Goal: Information Seeking & Learning: Learn about a topic

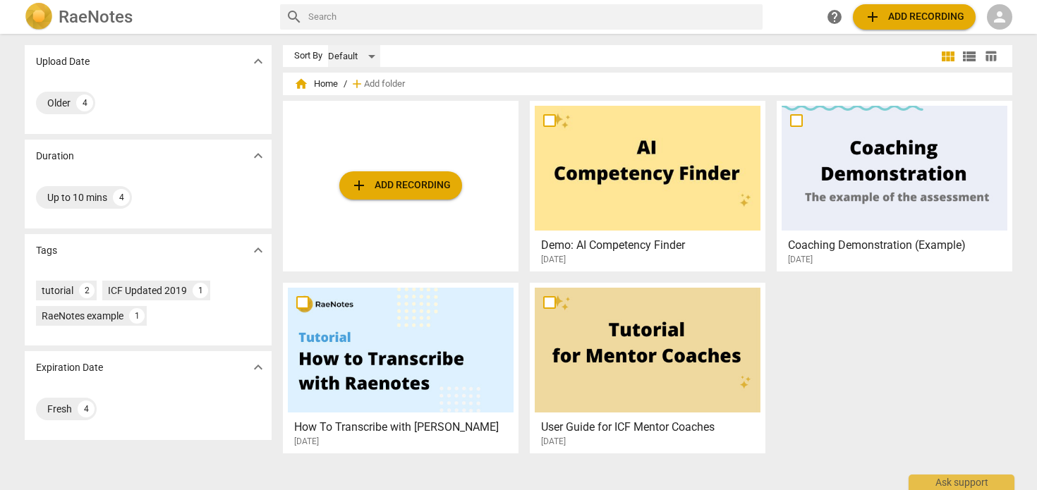
click at [369, 52] on div "Default" at bounding box center [354, 56] width 52 height 23
click at [476, 56] on div at bounding box center [518, 245] width 1037 height 490
click at [328, 85] on span "home Home" at bounding box center [316, 84] width 44 height 14
click at [57, 407] on div "Fresh" at bounding box center [59, 409] width 25 height 14
click at [58, 402] on div "Fresh" at bounding box center [59, 409] width 25 height 14
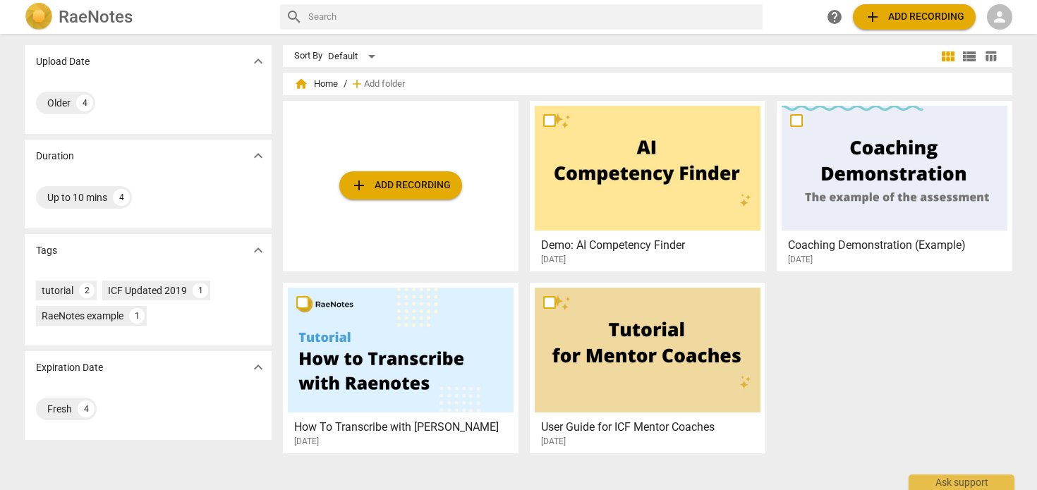
click at [253, 54] on span "expand_more" at bounding box center [258, 61] width 17 height 17
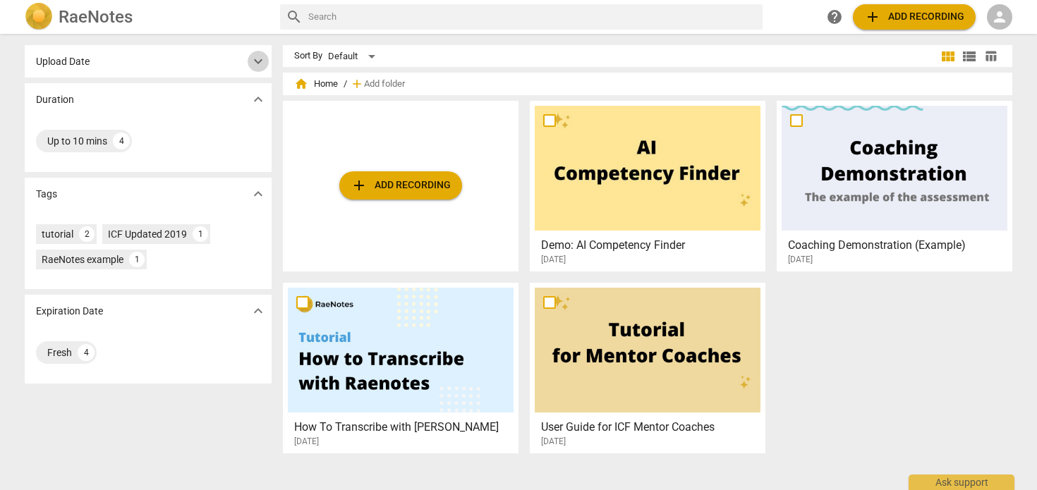
click at [253, 54] on span "expand_more" at bounding box center [258, 61] width 17 height 17
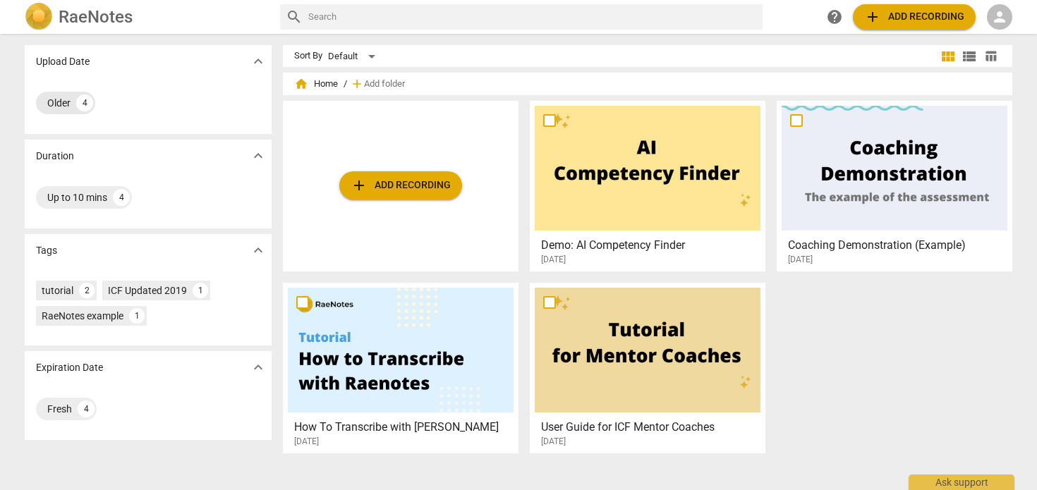
click at [56, 104] on div "Older" at bounding box center [58, 103] width 23 height 14
click at [355, 16] on input "text" at bounding box center [532, 17] width 449 height 23
type input "COMPLETED"
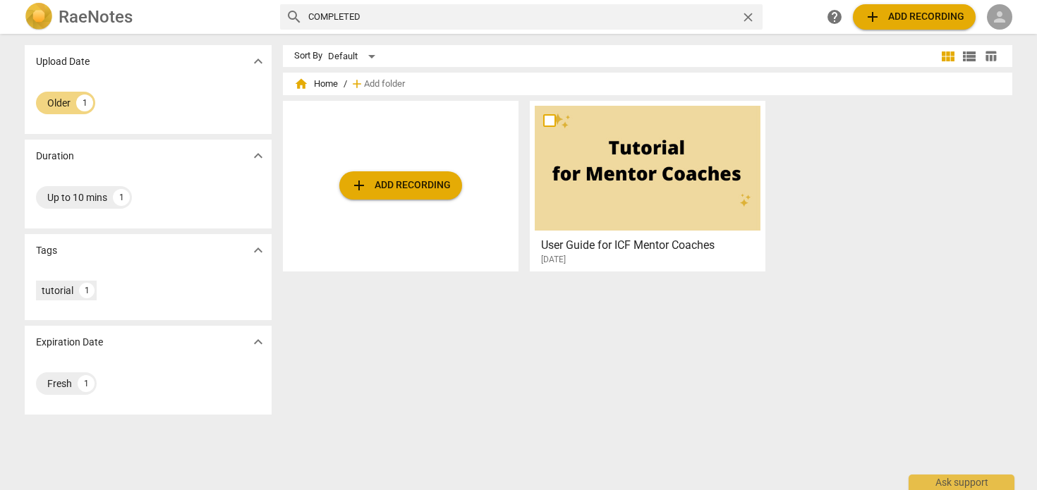
click at [998, 13] on span "person" at bounding box center [999, 16] width 17 height 17
click at [1009, 32] on li "Login" at bounding box center [1001, 34] width 51 height 34
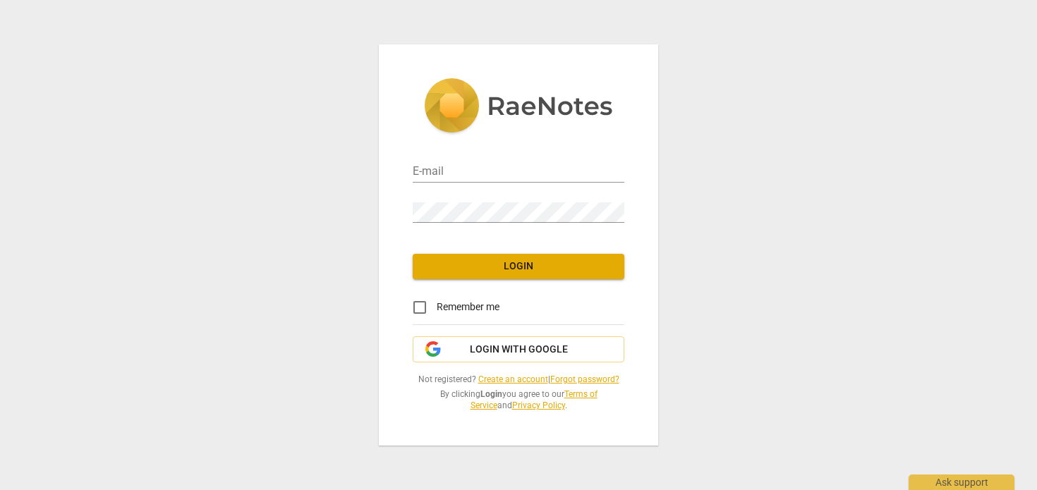
type input "[EMAIL_ADDRESS][DOMAIN_NAME]"
drag, startPoint x: 423, startPoint y: 302, endPoint x: 435, endPoint y: 300, distance: 12.1
click at [423, 302] on input "Remember me" at bounding box center [420, 308] width 34 height 34
checkbox input "true"
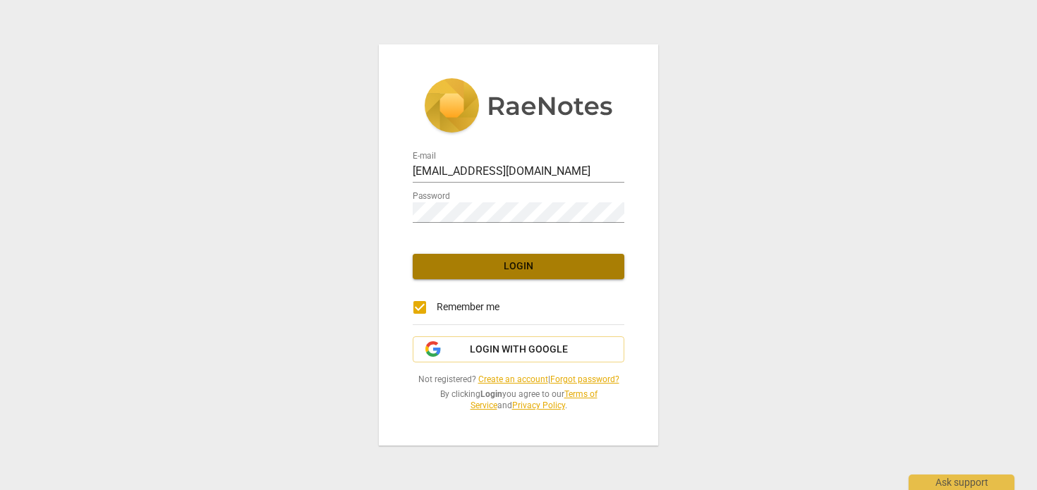
click at [564, 262] on span "Login" at bounding box center [518, 267] width 189 height 14
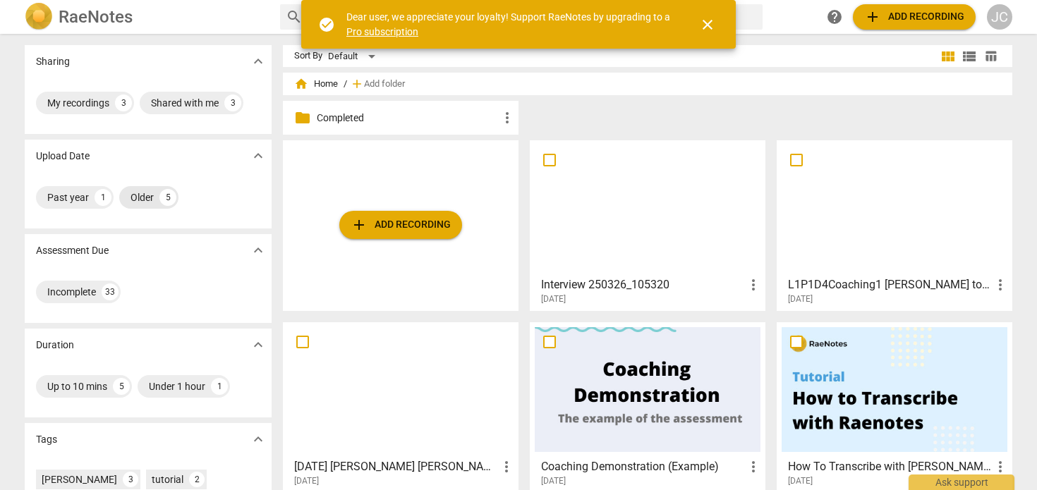
click at [136, 192] on div "Older" at bounding box center [141, 197] width 23 height 14
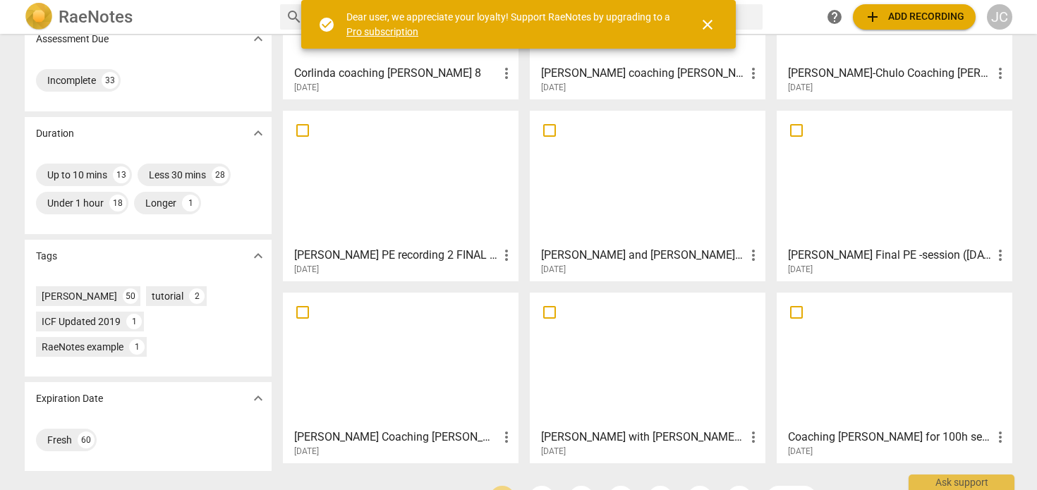
scroll to position [251, 0]
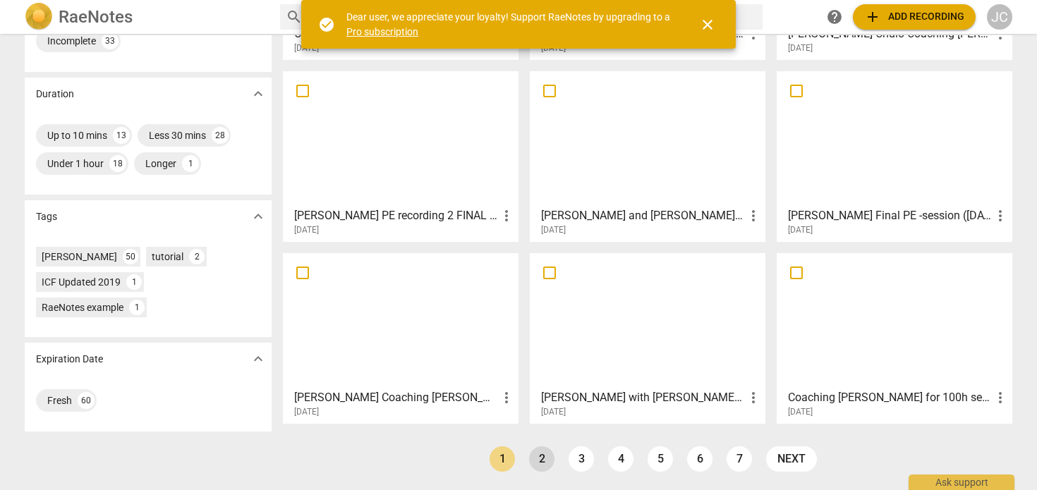
click at [542, 456] on link "2" at bounding box center [541, 458] width 25 height 25
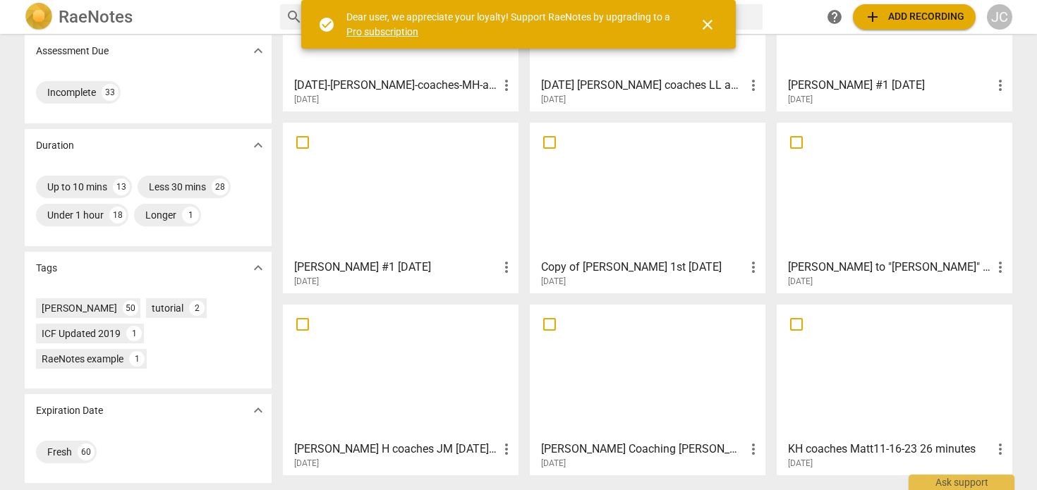
scroll to position [212, 0]
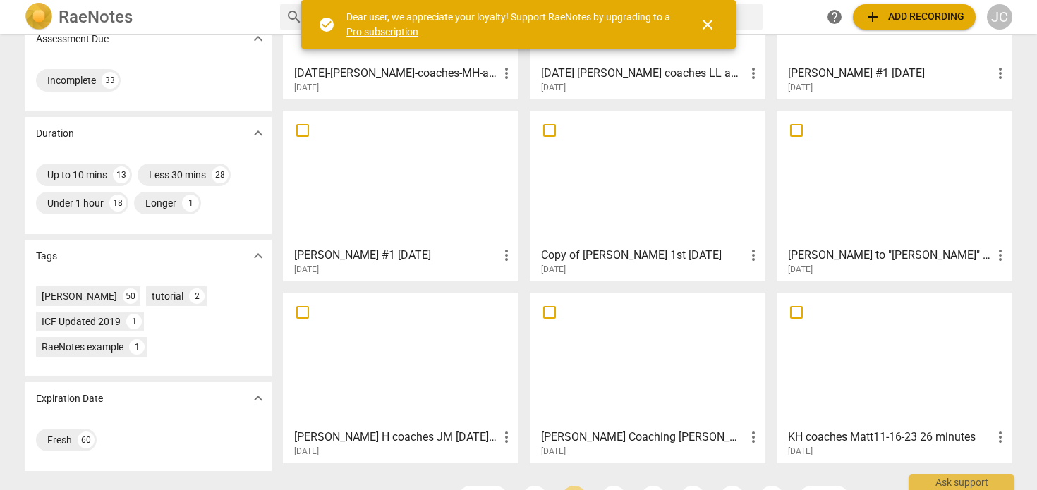
click at [406, 242] on div "[PERSON_NAME] #1 [DATE] more_vert [DATE]" at bounding box center [401, 258] width 227 height 35
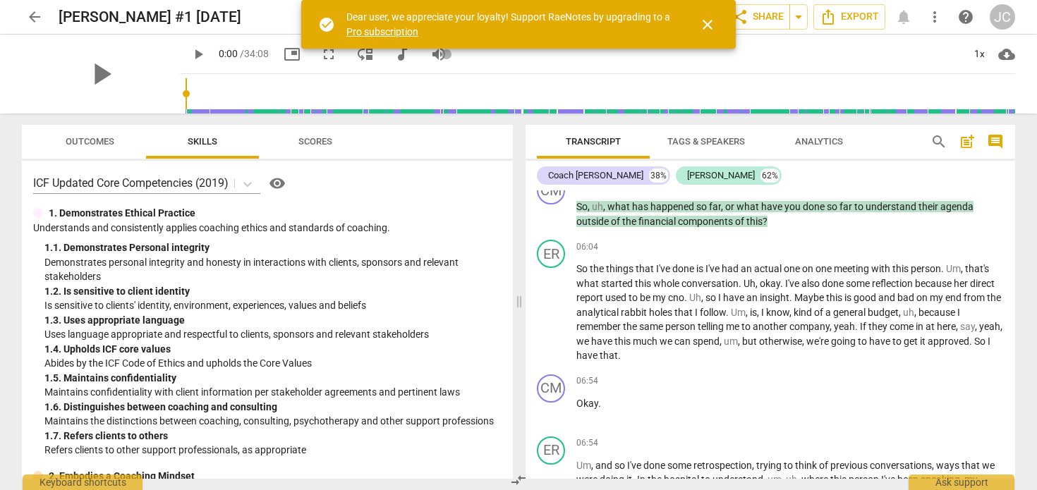
scroll to position [1834, 0]
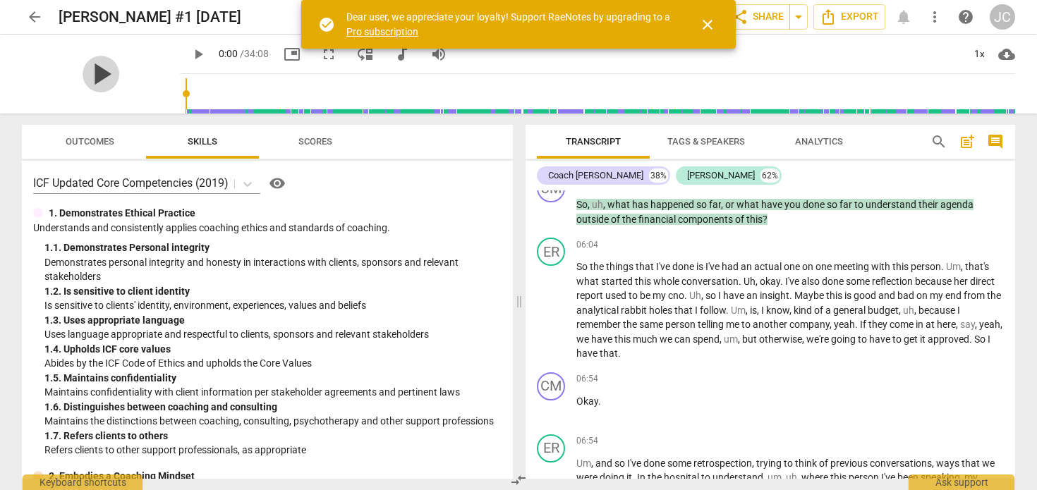
click at [96, 74] on span "play_arrow" at bounding box center [101, 74] width 37 height 37
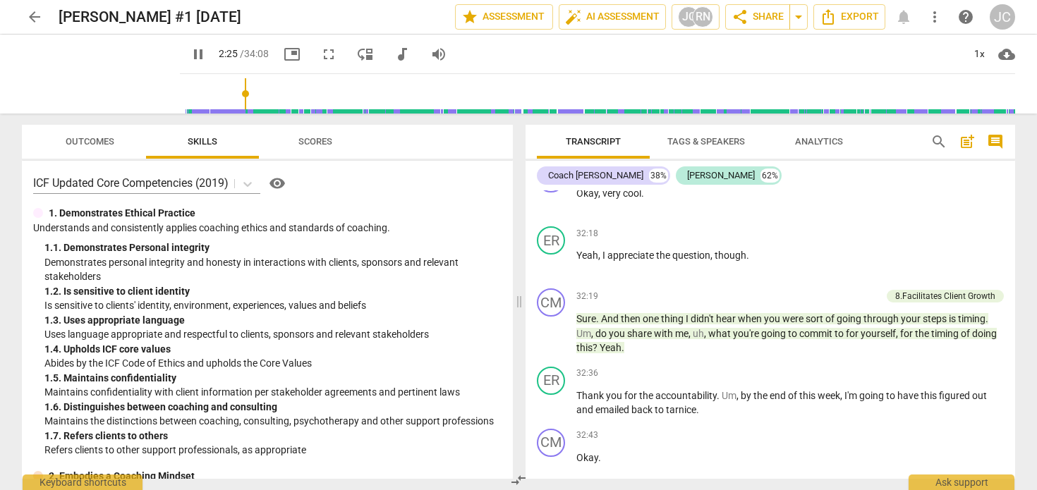
scroll to position [9316, 0]
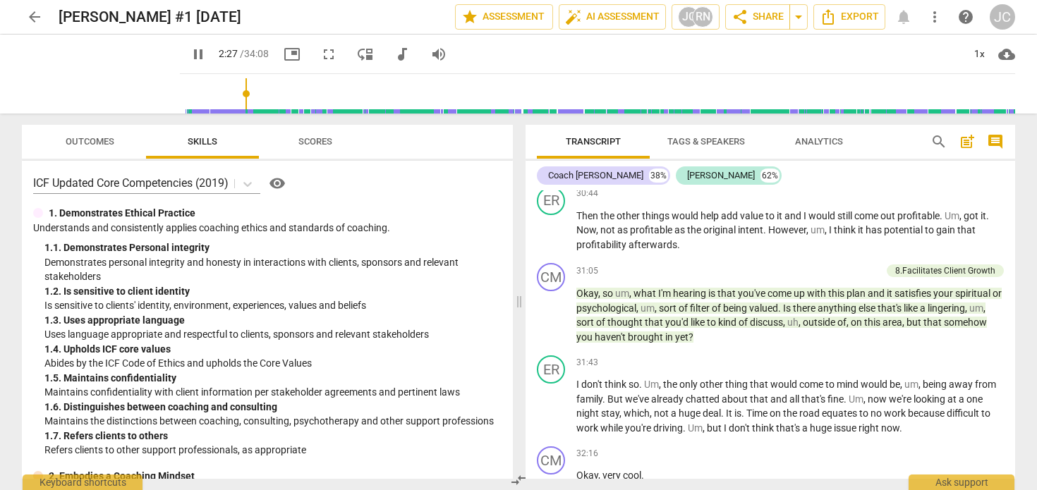
click at [98, 137] on span "Outcomes" at bounding box center [90, 141] width 49 height 11
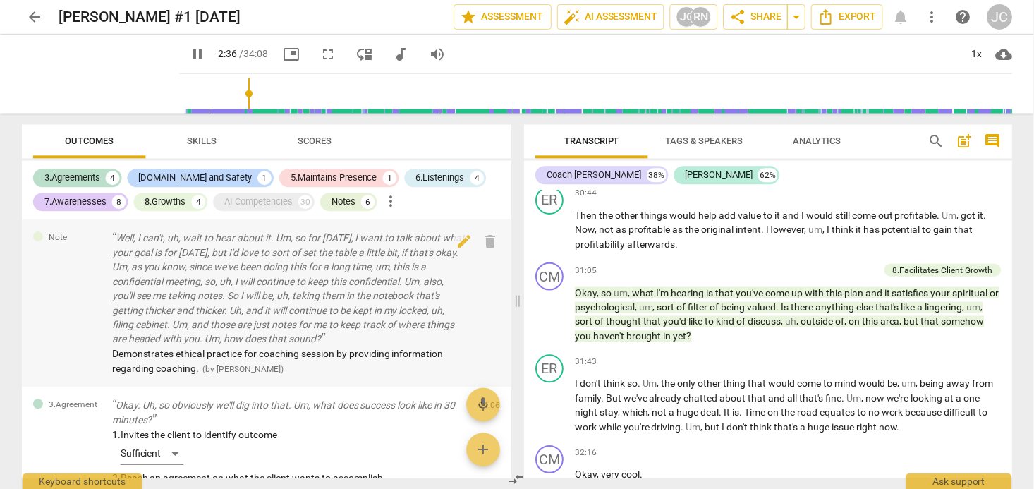
scroll to position [853, 0]
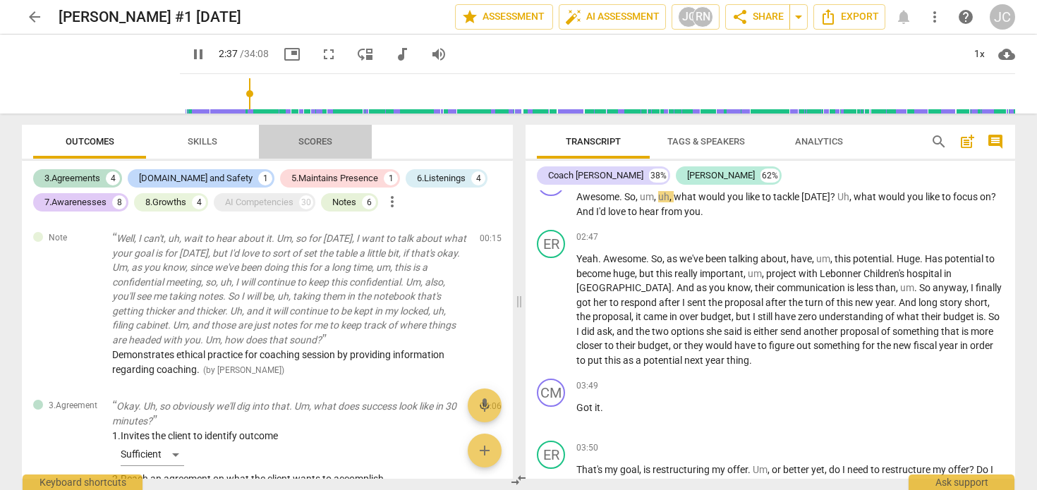
click at [315, 141] on span "Scores" at bounding box center [315, 141] width 34 height 11
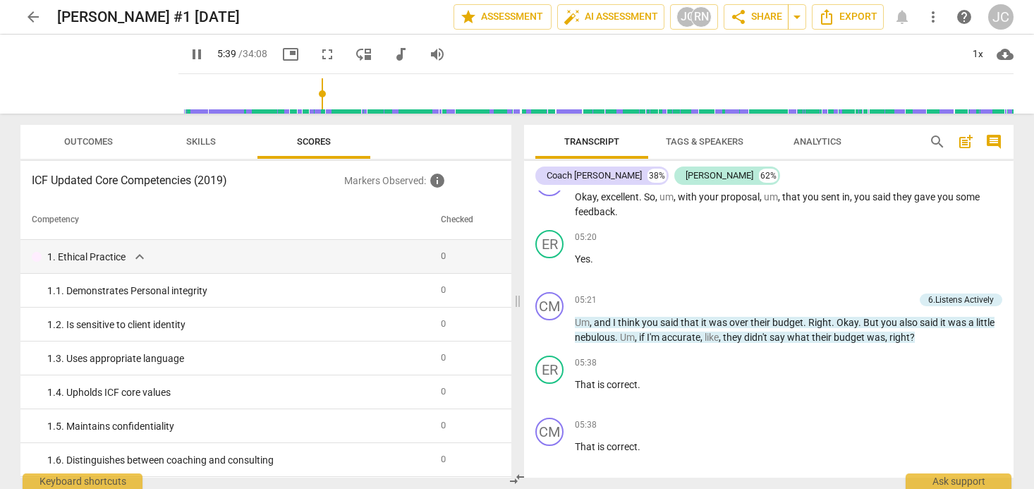
scroll to position [1778, 0]
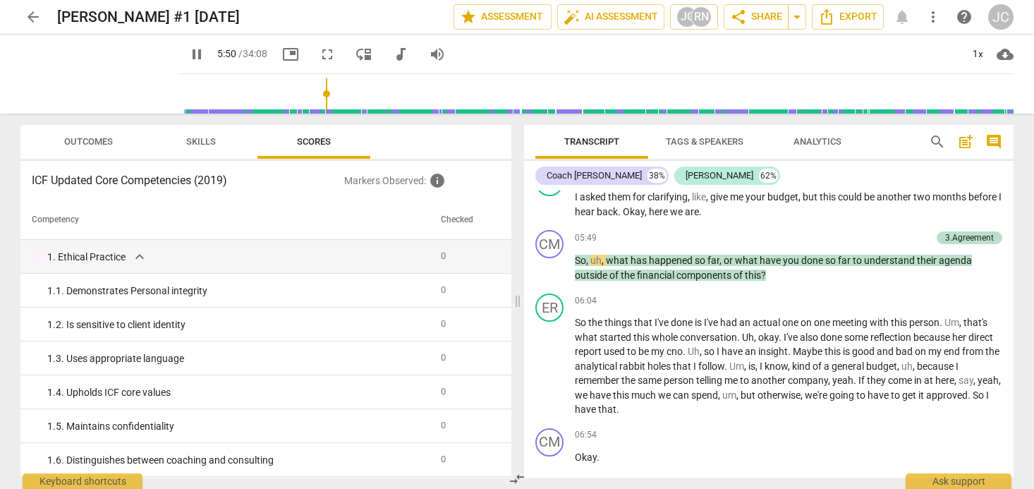
drag, startPoint x: 182, startPoint y: 58, endPoint x: 206, endPoint y: 75, distance: 29.8
click at [188, 58] on span "pause" at bounding box center [196, 54] width 17 height 17
type input "351"
click at [1009, 60] on span "cloud_download" at bounding box center [1005, 54] width 17 height 17
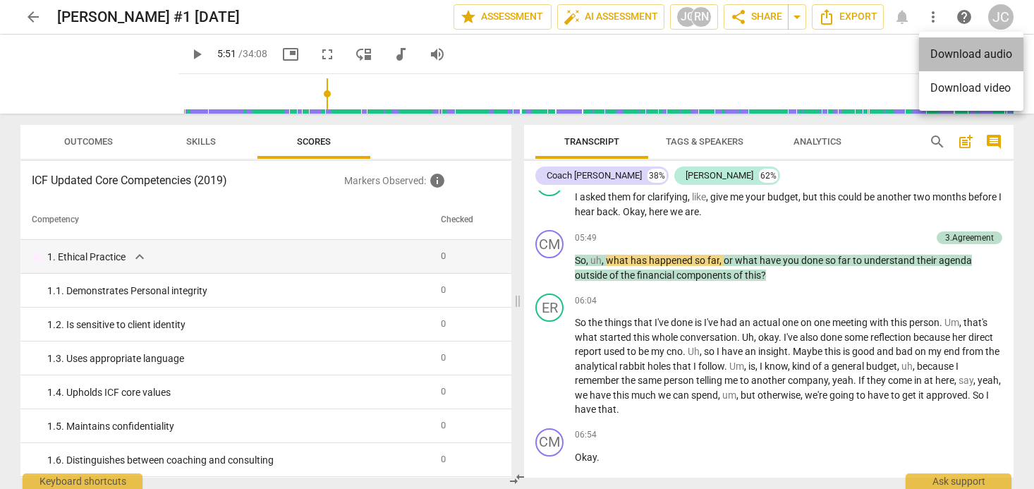
click at [989, 50] on li "Download audio" at bounding box center [971, 54] width 104 height 34
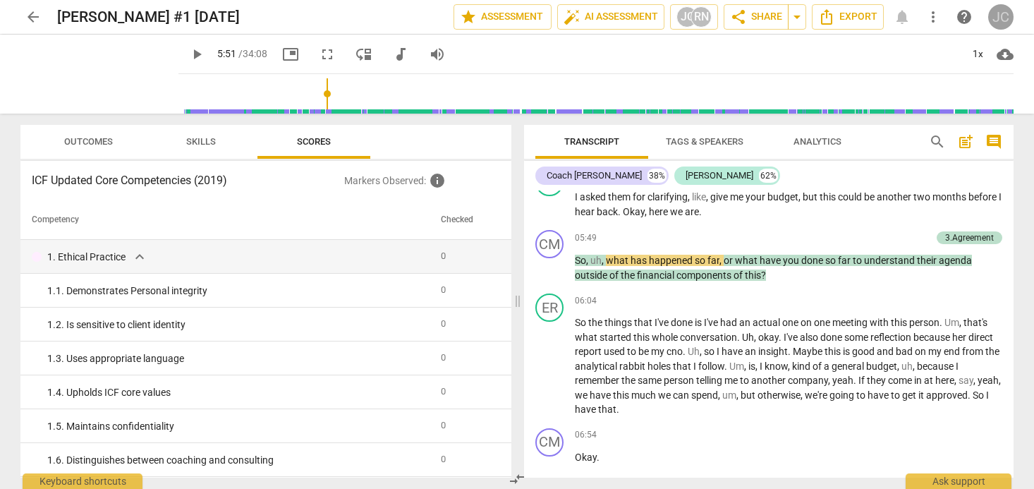
click at [1001, 17] on div "JC" at bounding box center [1000, 16] width 25 height 25
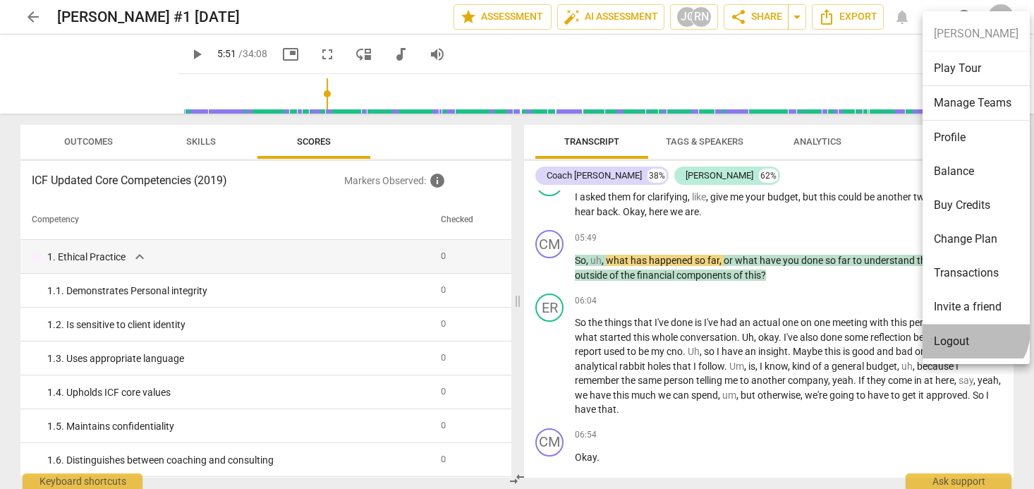
click at [973, 331] on li "Logout" at bounding box center [976, 341] width 107 height 34
